Goal: Task Accomplishment & Management: Use online tool/utility

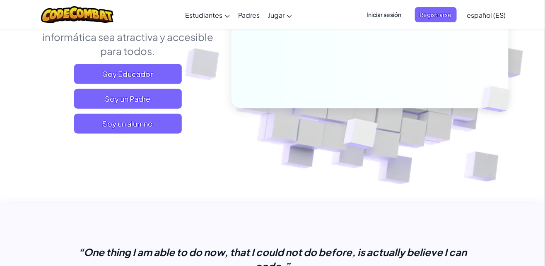
scroll to position [161, 0]
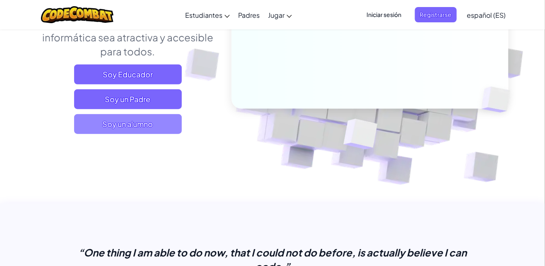
click at [162, 133] on span "Soy un alumno" at bounding box center [128, 124] width 108 height 20
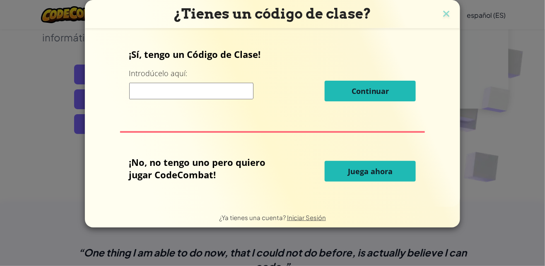
click at [374, 176] on span "Juega ahora" at bounding box center [370, 172] width 45 height 10
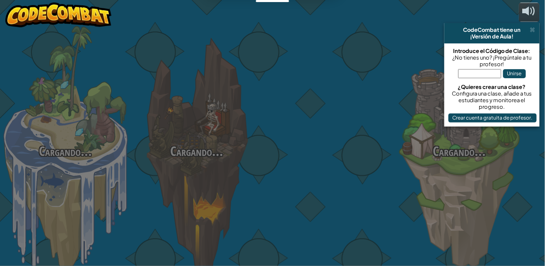
select select "es-ES"
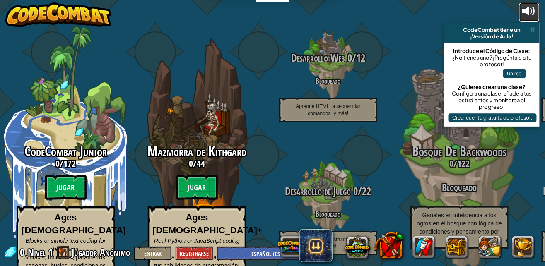
click at [528, 11] on div at bounding box center [529, 11] width 13 height 13
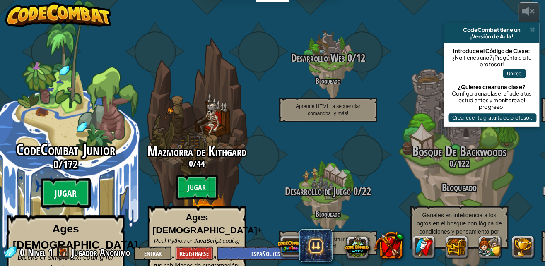
click at [58, 179] on btn "Jugar" at bounding box center [66, 194] width 50 height 30
select select "es-ES"
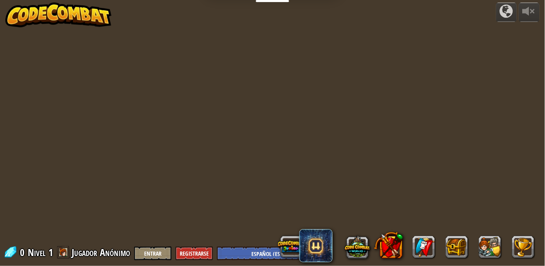
select select "es-ES"
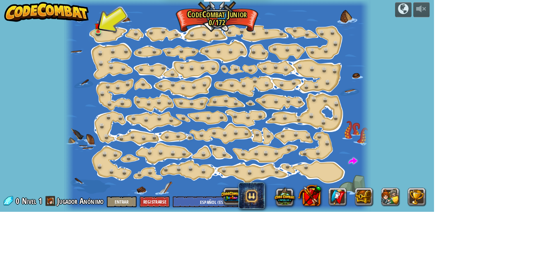
click at [103, 27] on img at bounding box center [58, 14] width 106 height 25
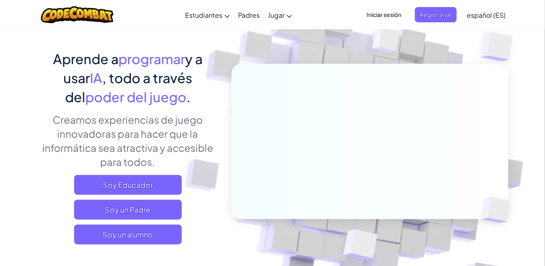
scroll to position [58, 0]
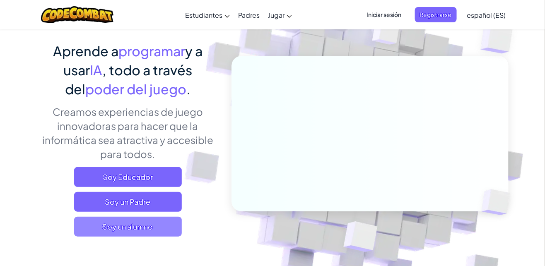
click at [107, 234] on span "Soy un alumno" at bounding box center [128, 227] width 108 height 20
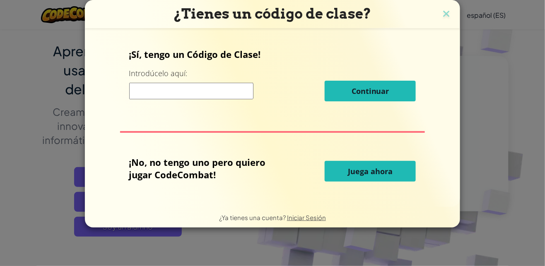
click at [405, 167] on button "Juega ahora" at bounding box center [370, 171] width 91 height 21
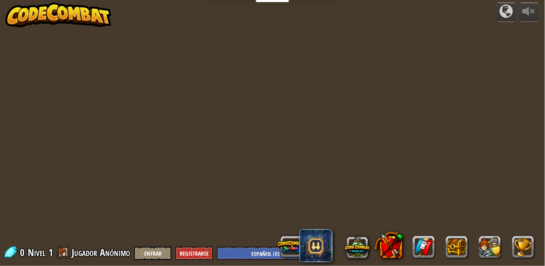
select select "es-ES"
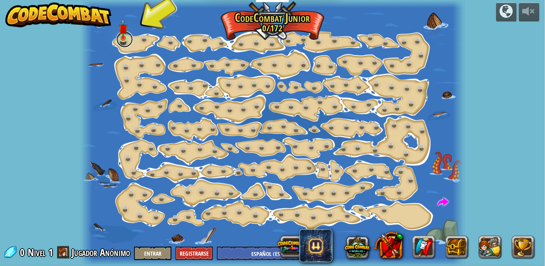
click at [123, 40] on link at bounding box center [124, 39] width 17 height 17
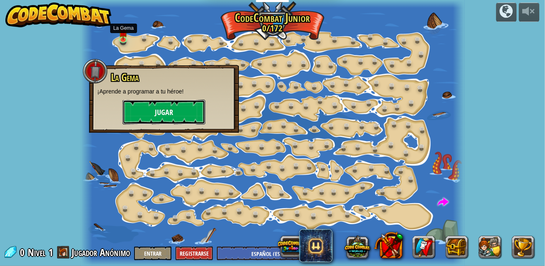
click at [141, 108] on button "Jugar" at bounding box center [164, 112] width 83 height 25
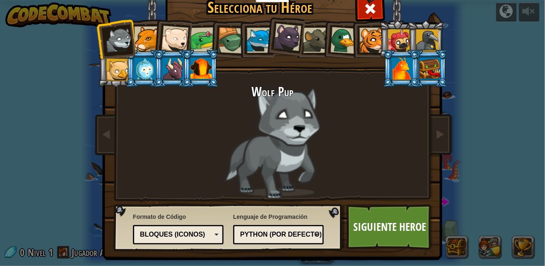
click at [152, 43] on div at bounding box center [146, 39] width 25 height 25
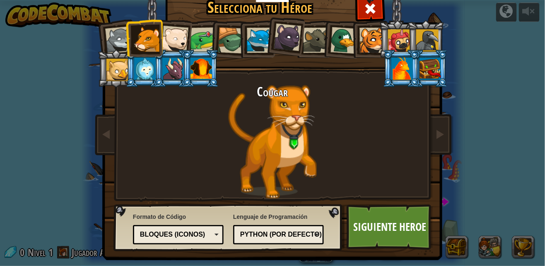
click at [254, 39] on div at bounding box center [259, 40] width 25 height 25
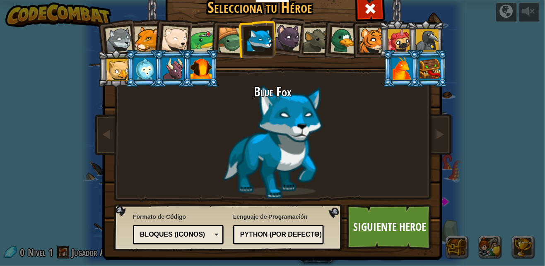
click at [227, 32] on div at bounding box center [231, 40] width 27 height 27
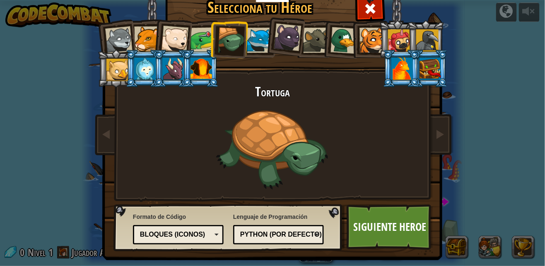
click at [194, 32] on div at bounding box center [204, 40] width 26 height 26
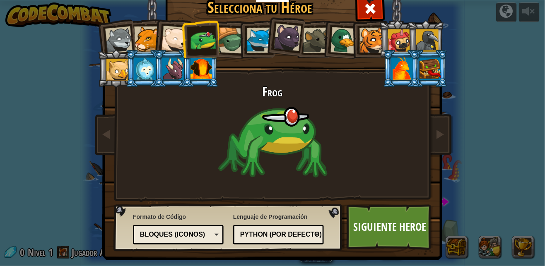
click at [175, 39] on div at bounding box center [174, 39] width 27 height 27
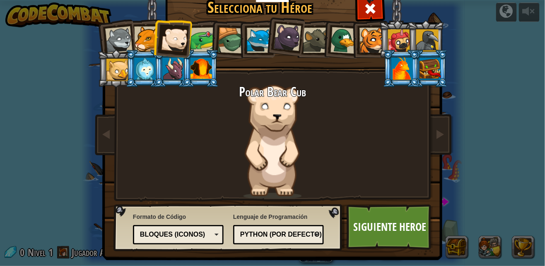
click at [254, 39] on div at bounding box center [259, 40] width 25 height 25
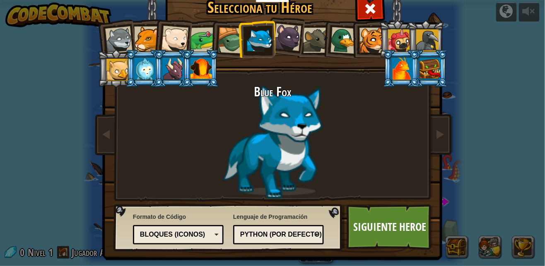
click at [224, 37] on div at bounding box center [231, 40] width 27 height 27
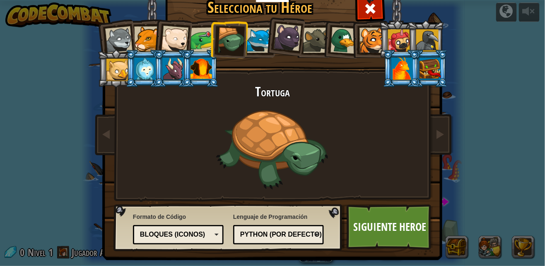
click at [210, 37] on li at bounding box center [228, 39] width 39 height 40
click at [186, 38] on div at bounding box center [174, 39] width 27 height 27
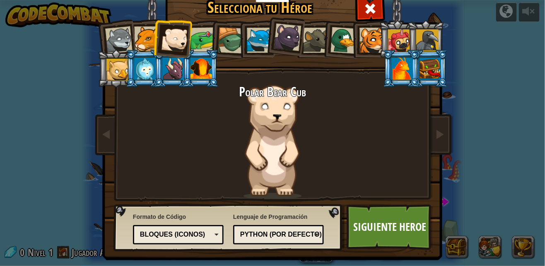
click at [206, 42] on div at bounding box center [204, 40] width 26 height 26
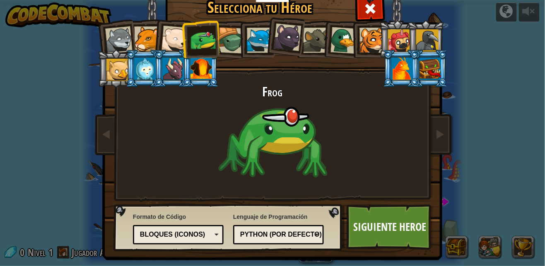
click at [262, 39] on div at bounding box center [259, 40] width 25 height 25
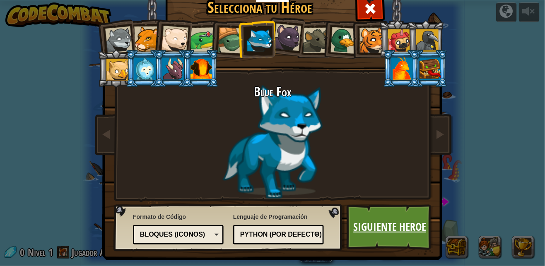
click at [395, 213] on link "Siguiente Heroe" at bounding box center [390, 228] width 87 height 46
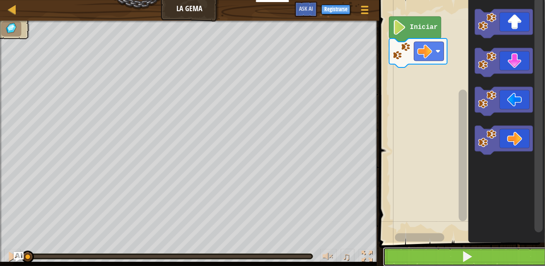
click at [479, 257] on button at bounding box center [467, 257] width 168 height 19
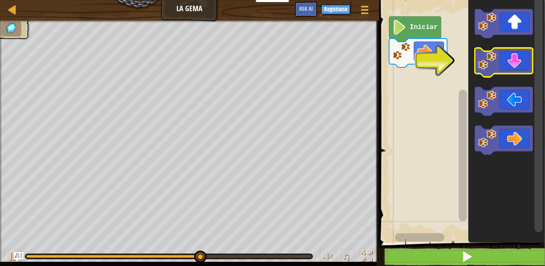
click at [512, 64] on icon "Espacio de trabajo de Blockly" at bounding box center [504, 62] width 58 height 29
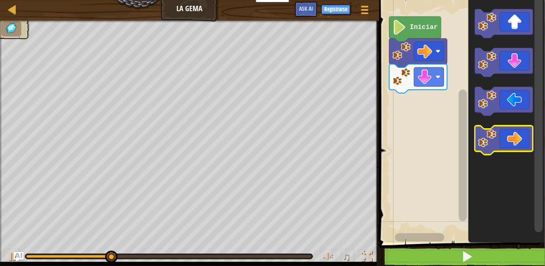
click at [519, 141] on icon "Espacio de trabajo de Blockly" at bounding box center [504, 140] width 58 height 29
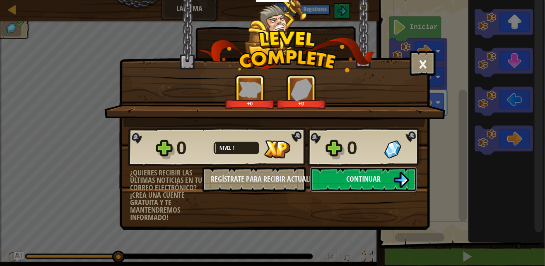
click at [366, 169] on button "Continuar" at bounding box center [363, 179] width 107 height 25
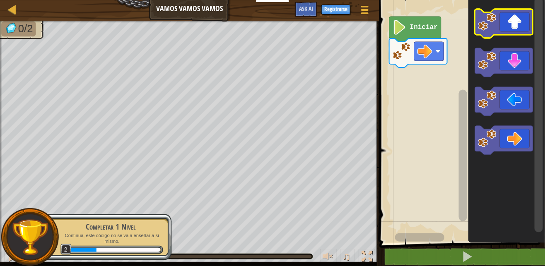
click at [520, 24] on icon "Espacio de trabajo de Blockly" at bounding box center [504, 23] width 58 height 29
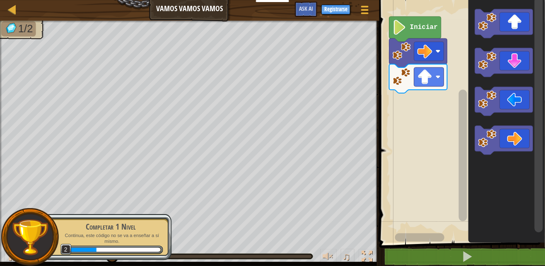
click at [507, 135] on icon "Espacio de trabajo de Blockly" at bounding box center [504, 140] width 58 height 29
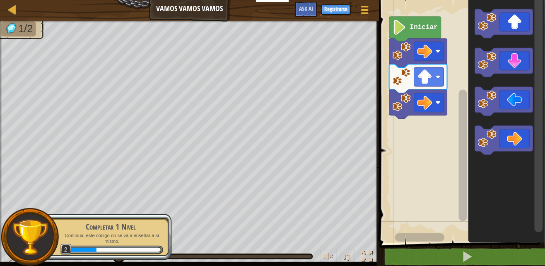
click at [504, 137] on icon "Espacio de trabajo de Blockly" at bounding box center [504, 140] width 58 height 29
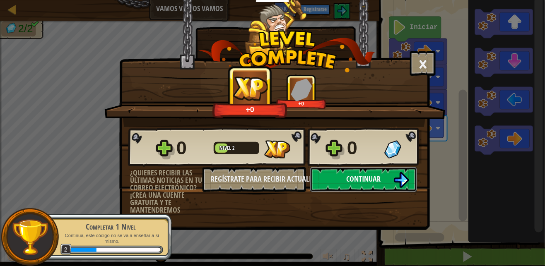
click at [390, 183] on button "Continuar" at bounding box center [363, 179] width 107 height 25
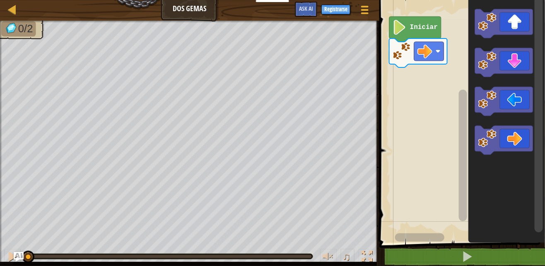
click at [516, 145] on icon "Espacio de trabajo de Blockly" at bounding box center [504, 140] width 58 height 29
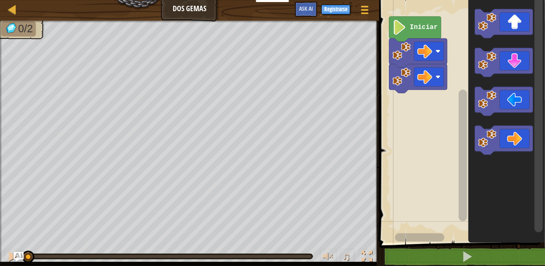
click at [516, 144] on icon "Espacio de trabajo de Blockly" at bounding box center [504, 140] width 58 height 29
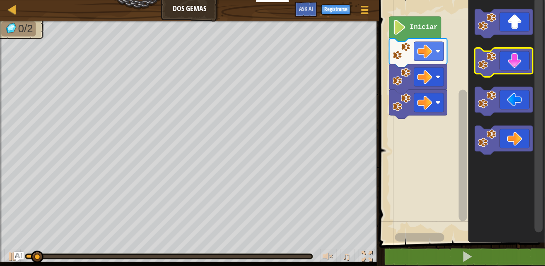
click at [514, 61] on icon "Espacio de trabajo de Blockly" at bounding box center [504, 62] width 58 height 29
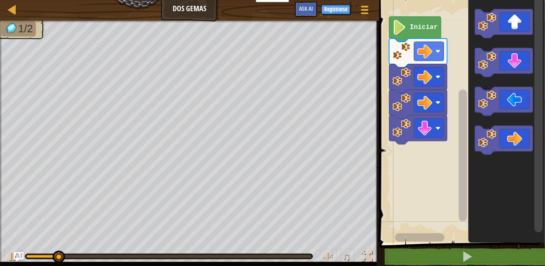
click at [516, 59] on icon "Espacio de trabajo de Blockly" at bounding box center [504, 62] width 58 height 29
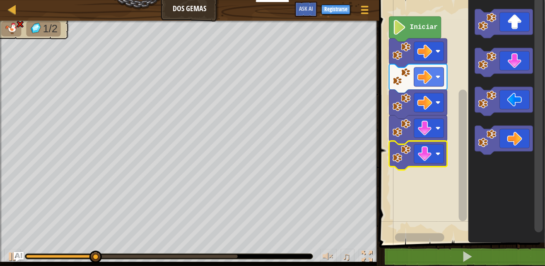
click at [430, 159] on image "Espacio de trabajo de Blockly" at bounding box center [425, 154] width 15 height 15
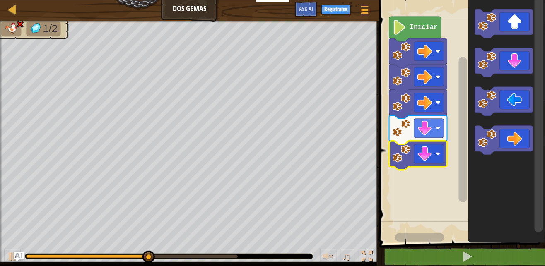
click at [428, 156] on image "Espacio de trabajo de Blockly" at bounding box center [425, 154] width 15 height 15
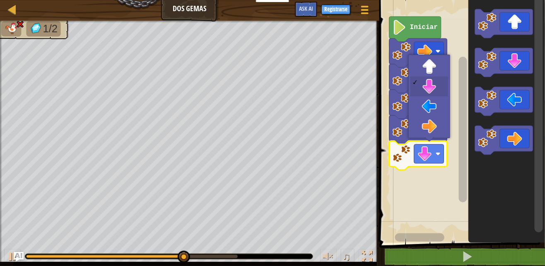
click at [435, 68] on rect "Espacio de trabajo de Blockly" at bounding box center [429, 77] width 30 height 19
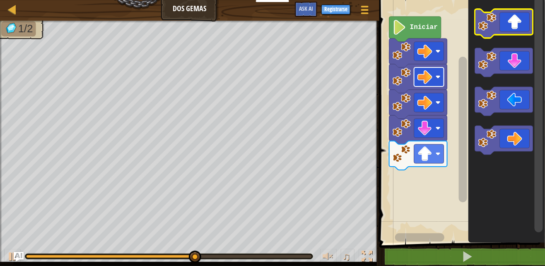
click at [517, 18] on icon "Espacio de trabajo de Blockly" at bounding box center [504, 23] width 58 height 29
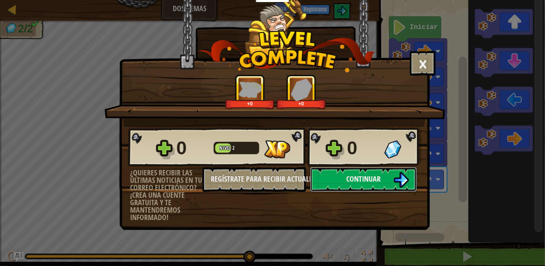
click at [402, 184] on img at bounding box center [401, 180] width 16 height 16
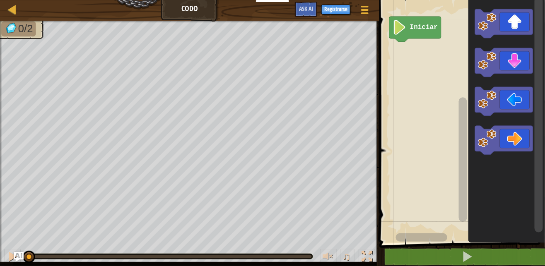
click at [522, 67] on icon "Espacio de trabajo de Blockly" at bounding box center [504, 62] width 58 height 29
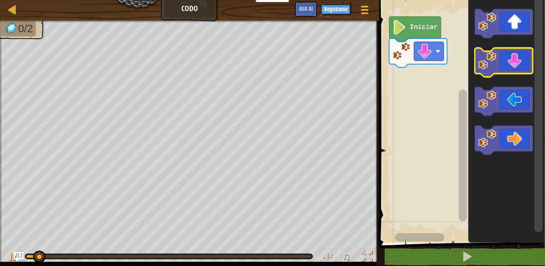
click at [526, 63] on icon "Espacio de trabajo de Blockly" at bounding box center [504, 62] width 58 height 29
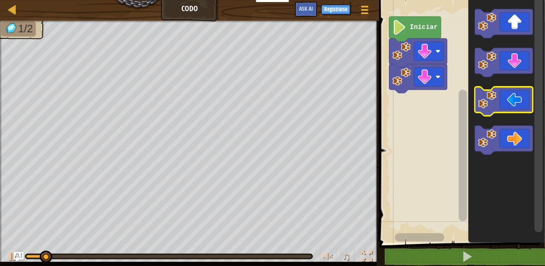
click at [512, 99] on icon "Espacio de trabajo de Blockly" at bounding box center [504, 101] width 58 height 29
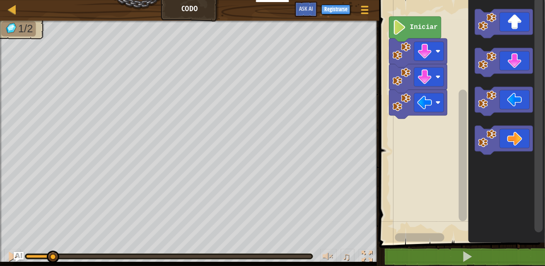
click at [519, 95] on icon "Espacio de trabajo de Blockly" at bounding box center [504, 101] width 58 height 29
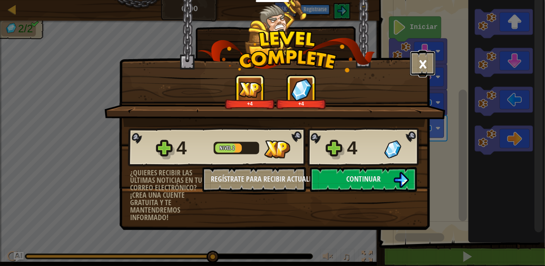
click at [428, 70] on button "×" at bounding box center [423, 63] width 26 height 25
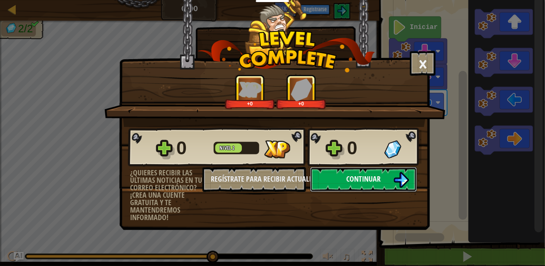
click at [397, 177] on img at bounding box center [401, 180] width 16 height 16
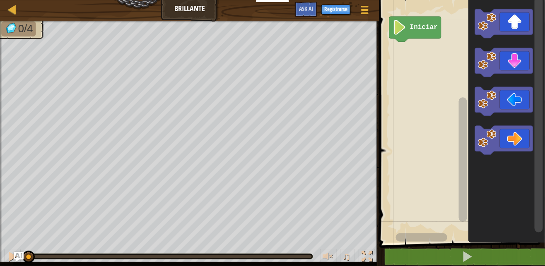
click at [507, 109] on icon "Espacio de trabajo de Blockly" at bounding box center [504, 101] width 58 height 29
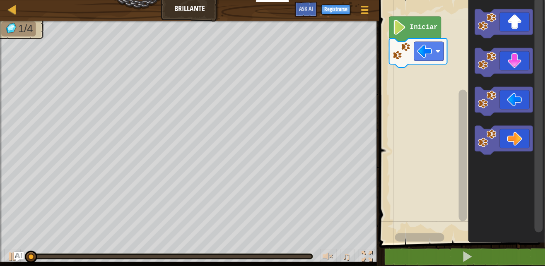
click at [509, 100] on icon "Espacio de trabajo de Blockly" at bounding box center [504, 101] width 58 height 29
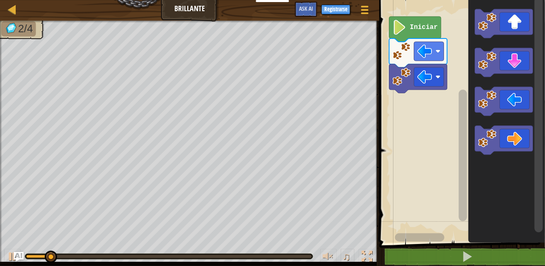
click at [515, 69] on icon "Espacio de trabajo de Blockly" at bounding box center [504, 62] width 58 height 29
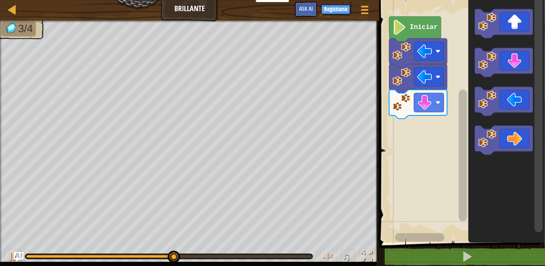
click at [517, 135] on icon "Espacio de trabajo de Blockly" at bounding box center [504, 140] width 58 height 29
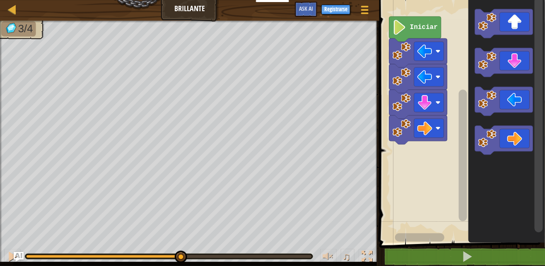
click at [509, 100] on icon "Espacio de trabajo de Blockly" at bounding box center [504, 101] width 58 height 29
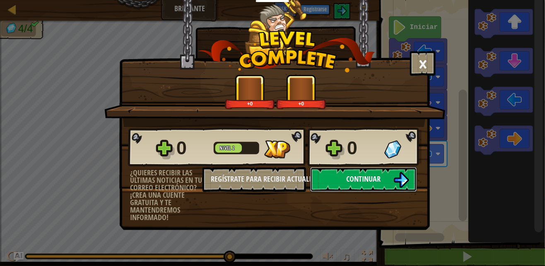
click at [407, 173] on img at bounding box center [401, 180] width 16 height 16
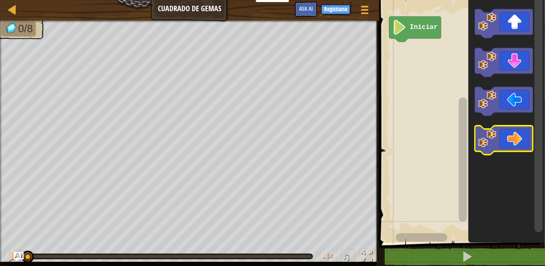
click at [512, 138] on icon "Espacio de trabajo de Blockly" at bounding box center [504, 140] width 58 height 29
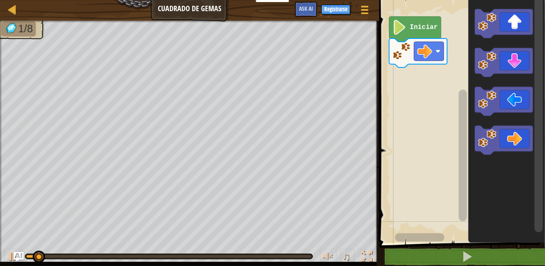
click at [511, 17] on icon "Espacio de trabajo de Blockly" at bounding box center [504, 23] width 58 height 29
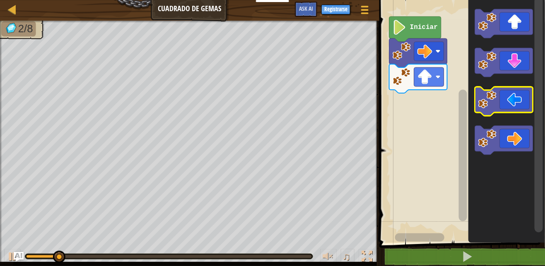
click at [503, 97] on icon "Espacio de trabajo de Blockly" at bounding box center [504, 101] width 58 height 29
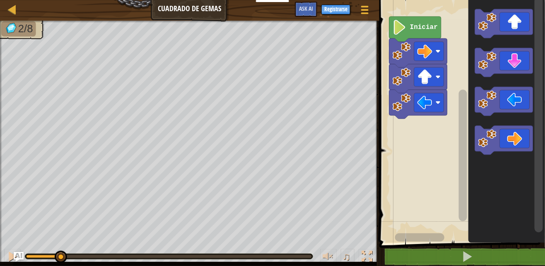
click at [507, 96] on icon "Espacio de trabajo de Blockly" at bounding box center [504, 101] width 58 height 29
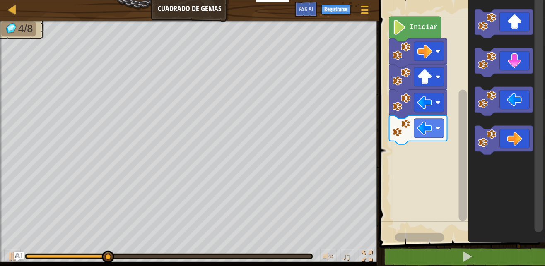
click at [508, 27] on icon "Espacio de trabajo de Blockly" at bounding box center [504, 23] width 58 height 29
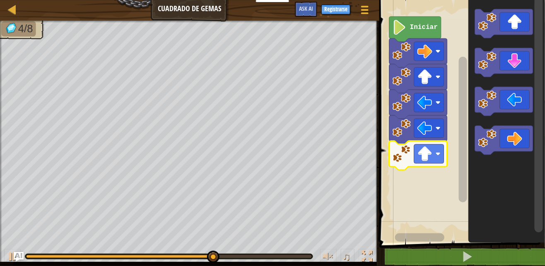
click at [442, 152] on rect "Espacio de trabajo de Blockly" at bounding box center [429, 154] width 30 height 19
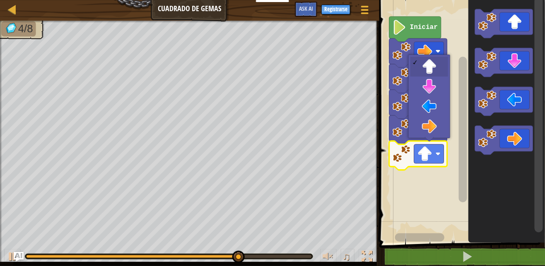
click at [431, 85] on rect "Espacio de trabajo de Blockly" at bounding box center [429, 77] width 30 height 19
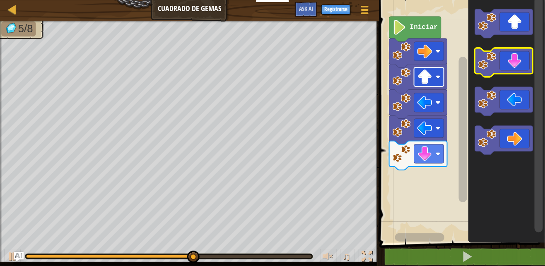
click at [488, 53] on image "Espacio de trabajo de Blockly" at bounding box center [487, 61] width 18 height 18
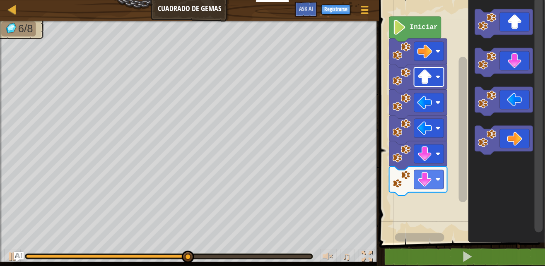
click at [532, 131] on icon "Espacio de trabajo de Blockly" at bounding box center [504, 140] width 58 height 29
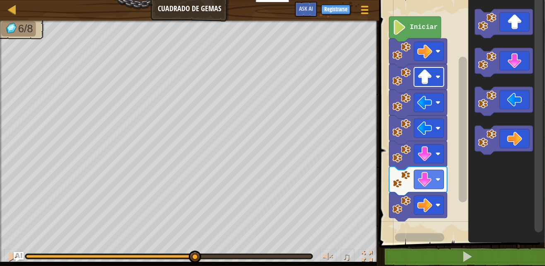
click at [531, 131] on icon "Espacio de trabajo de Blockly" at bounding box center [504, 140] width 58 height 29
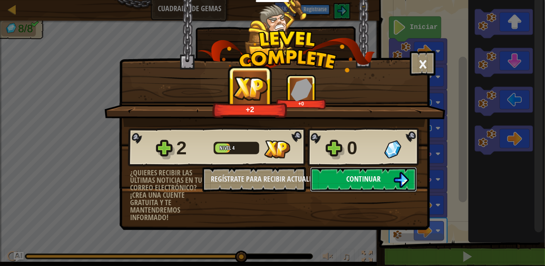
click at [347, 172] on button "Continuar" at bounding box center [363, 179] width 107 height 25
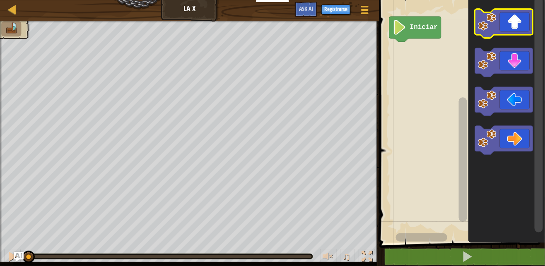
click at [490, 17] on image "Espacio de trabajo de Blockly" at bounding box center [487, 22] width 18 height 18
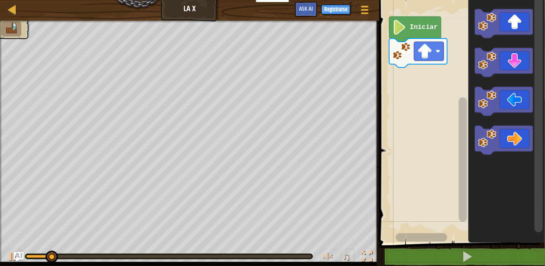
click at [531, 139] on icon "Espacio de trabajo de Blockly" at bounding box center [504, 140] width 58 height 29
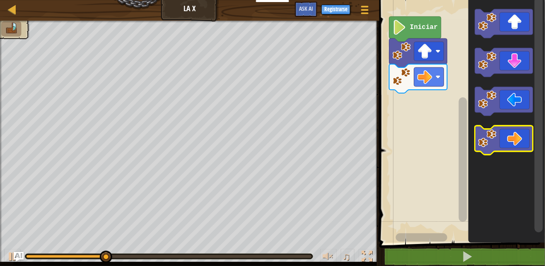
click at [525, 142] on icon "Espacio de trabajo de Blockly" at bounding box center [504, 140] width 58 height 29
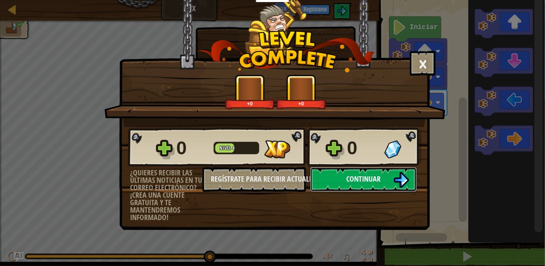
click at [392, 185] on button "Continuar" at bounding box center [363, 179] width 107 height 25
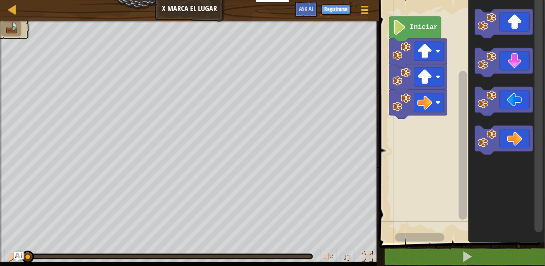
click at [524, 141] on icon "Espacio de trabajo de Blockly" at bounding box center [504, 140] width 58 height 29
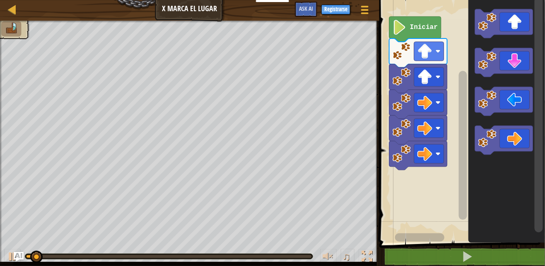
click at [518, 72] on icon "Espacio de trabajo de Blockly" at bounding box center [504, 62] width 58 height 29
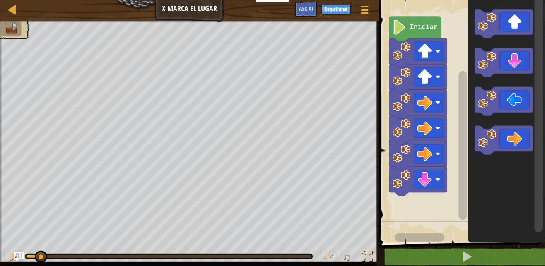
click at [522, 73] on icon "Espacio de trabajo de Blockly" at bounding box center [504, 62] width 58 height 29
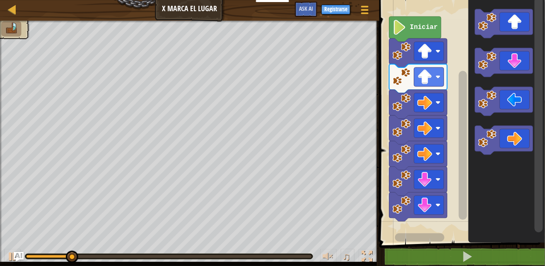
click at [493, 104] on image "Espacio de trabajo de Blockly" at bounding box center [487, 100] width 18 height 18
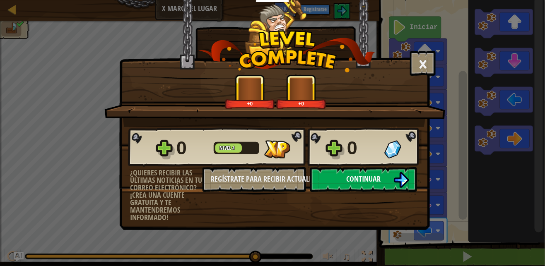
click at [408, 181] on img at bounding box center [401, 180] width 16 height 16
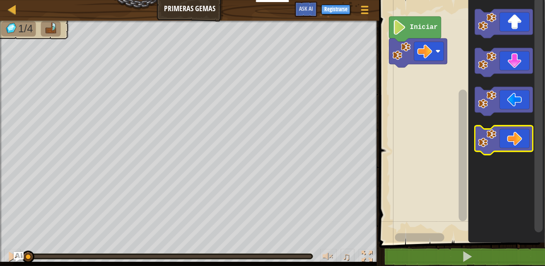
click at [526, 138] on icon "Espacio de trabajo de Blockly" at bounding box center [504, 140] width 58 height 29
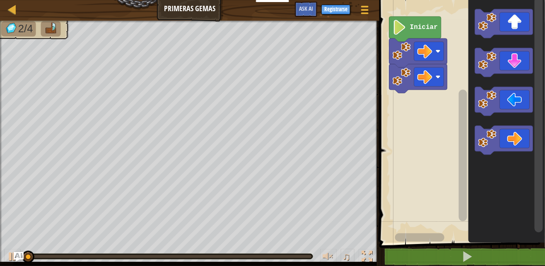
click at [514, 26] on icon "Espacio de trabajo de Blockly" at bounding box center [504, 23] width 58 height 29
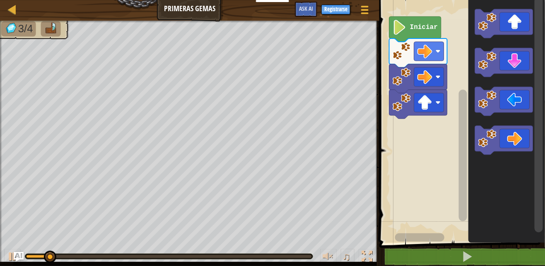
click at [506, 29] on icon "Espacio de trabajo de Blockly" at bounding box center [504, 23] width 58 height 29
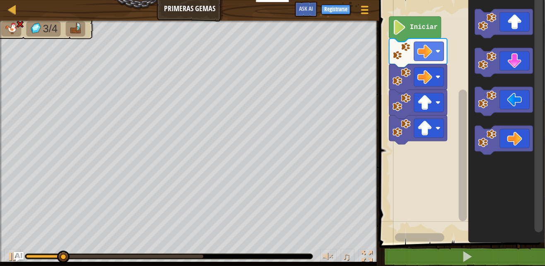
click at [519, 63] on icon "Espacio de trabajo de Blockly" at bounding box center [504, 62] width 58 height 29
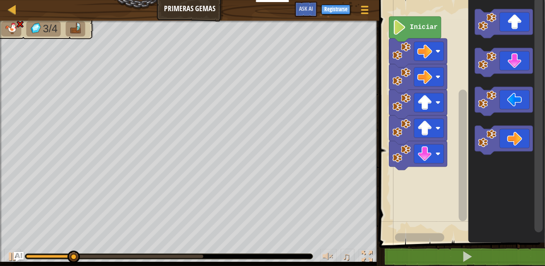
click at [498, 62] on icon "Espacio de trabajo de Blockly" at bounding box center [504, 62] width 58 height 29
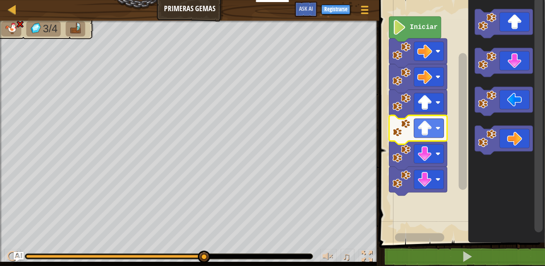
click at [439, 128] on image "Espacio de trabajo de Blockly" at bounding box center [438, 128] width 5 height 5
click at [398, 216] on rect "Espacio de trabajo de Blockly" at bounding box center [461, 119] width 168 height 247
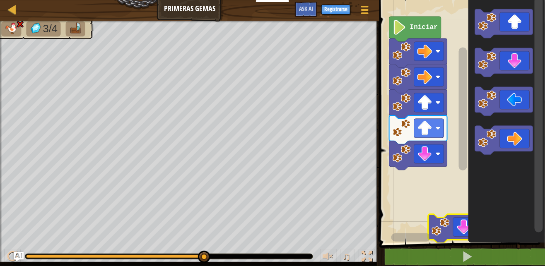
click at [428, 132] on image "Espacio de trabajo de Blockly" at bounding box center [425, 128] width 15 height 15
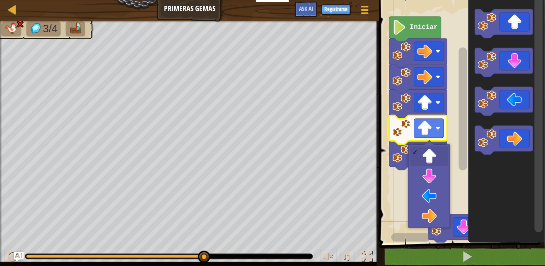
click at [434, 178] on rect "Espacio de trabajo de Blockly" at bounding box center [461, 119] width 168 height 247
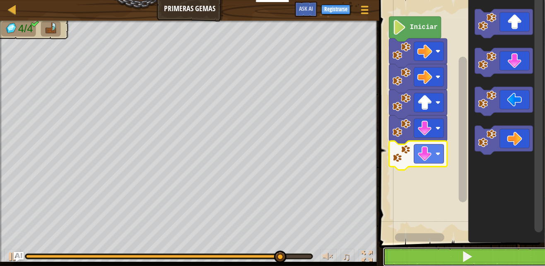
click at [524, 264] on button at bounding box center [467, 257] width 168 height 19
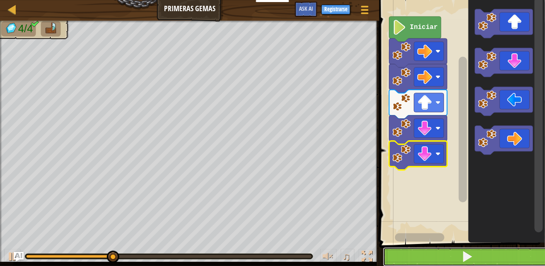
click at [511, 253] on button at bounding box center [467, 257] width 168 height 19
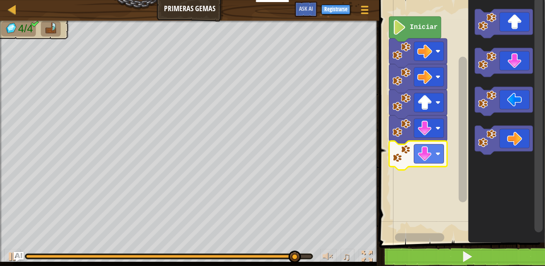
click at [493, 32] on icon "Espacio de trabajo de Blockly" at bounding box center [504, 23] width 58 height 29
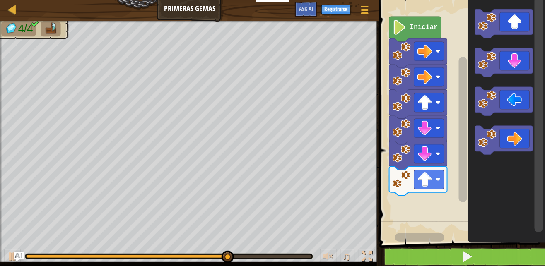
click at [528, 138] on icon "Espacio de trabajo de Blockly" at bounding box center [504, 140] width 58 height 29
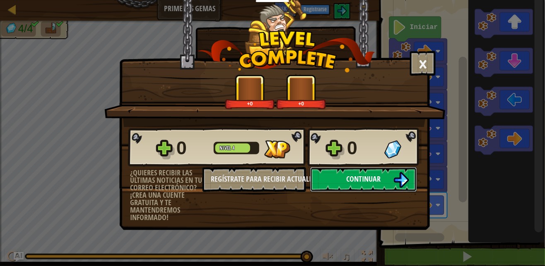
click at [398, 180] on img at bounding box center [401, 180] width 16 height 16
